Goal: Information Seeking & Learning: Check status

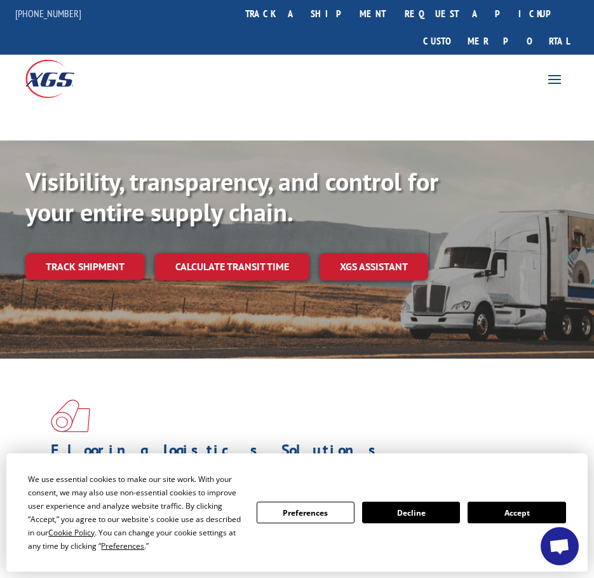
click at [346, 17] on link "track a shipment" at bounding box center [316, 13] width 160 height 27
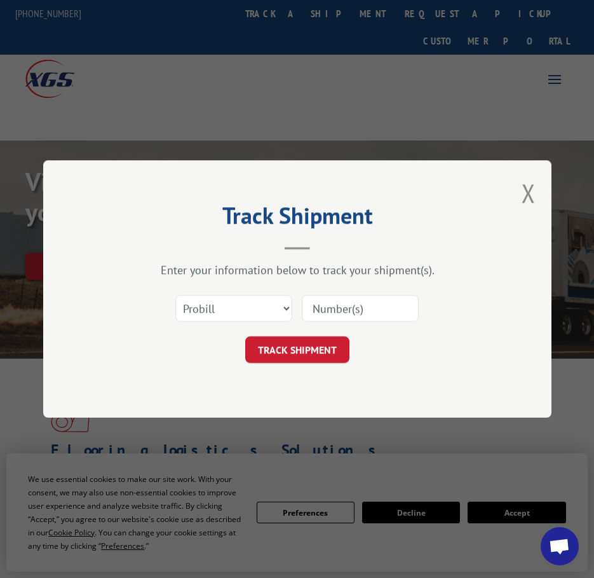
click at [322, 308] on input at bounding box center [360, 308] width 117 height 27
paste input "17501809"
type input "17501809"
drag, startPoint x: 294, startPoint y: 359, endPoint x: 301, endPoint y: 353, distance: 9.5
click at [294, 359] on button "TRACK SHIPMENT" at bounding box center [297, 349] width 104 height 27
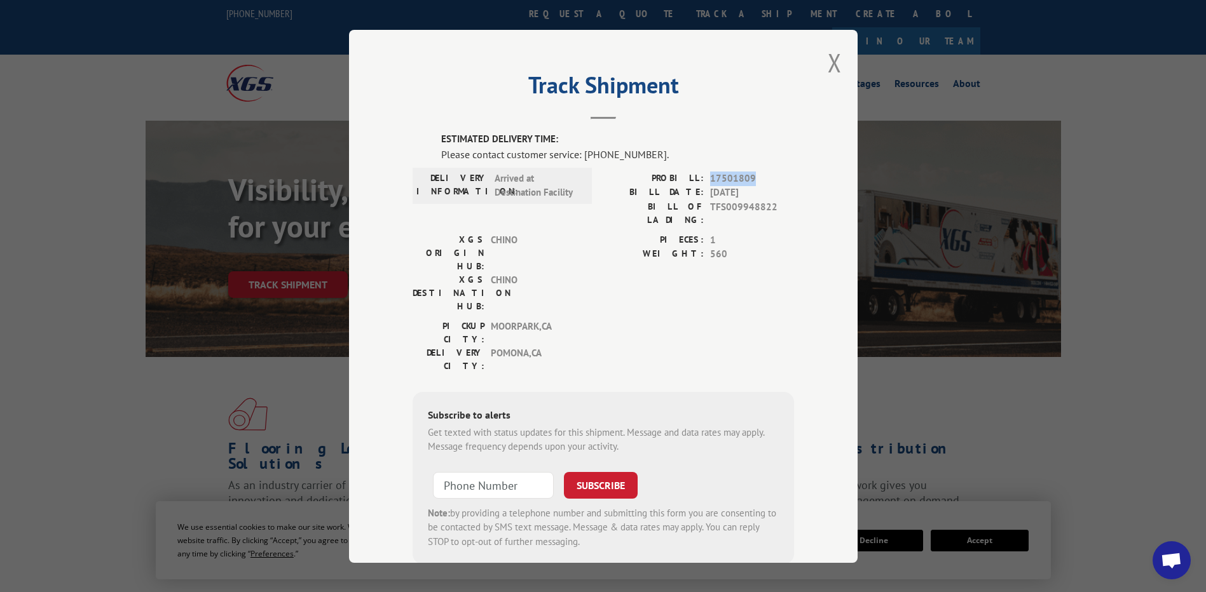
drag, startPoint x: 705, startPoint y: 179, endPoint x: 750, endPoint y: 179, distance: 45.1
click at [594, 179] on span "17501809" at bounding box center [752, 178] width 84 height 15
copy span "17501809"
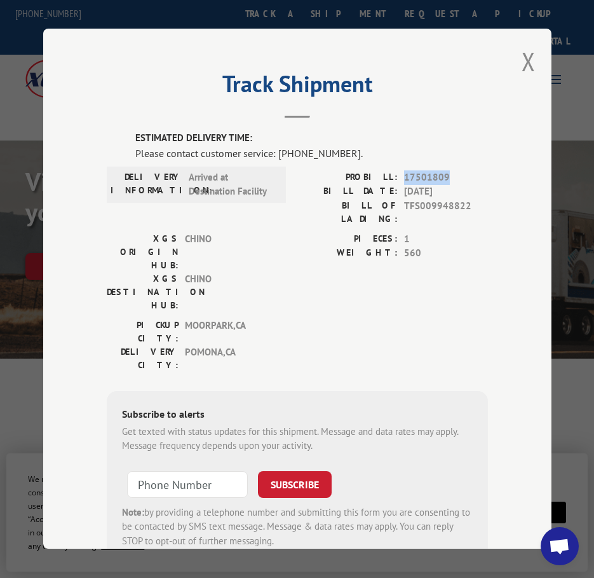
copy span "17501809"
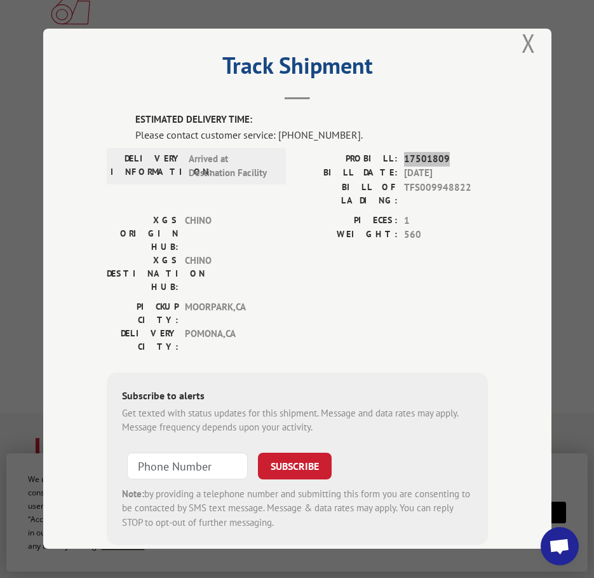
scroll to position [445, 0]
